Goal: Information Seeking & Learning: Learn about a topic

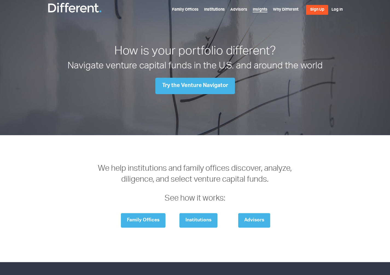
click at [255, 11] on link "Insights" at bounding box center [260, 10] width 15 height 4
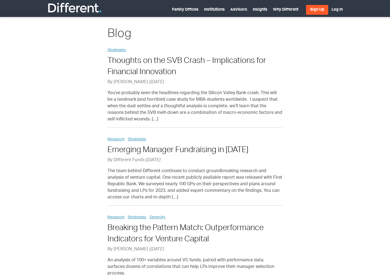
click at [89, 8] on img at bounding box center [74, 7] width 55 height 11
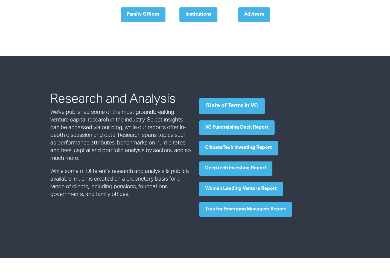
scroll to position [210, 0]
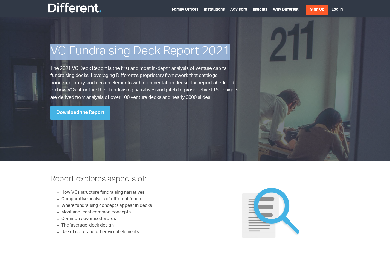
drag, startPoint x: 68, startPoint y: 51, endPoint x: 231, endPoint y: 49, distance: 163.8
click at [231, 49] on h1 "VC Fundraising Deck Report 2021" at bounding box center [145, 52] width 190 height 16
copy h1 "VC Fundraising Deck Report 2021"
